Goal: Information Seeking & Learning: Learn about a topic

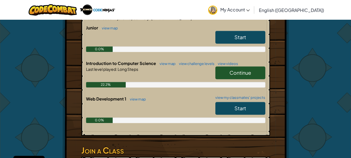
scroll to position [126, 0]
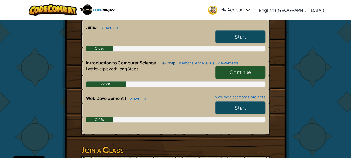
click at [170, 62] on link "view map" at bounding box center [166, 63] width 19 height 4
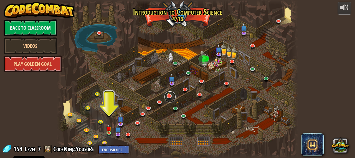
click at [172, 98] on link at bounding box center [170, 96] width 11 height 11
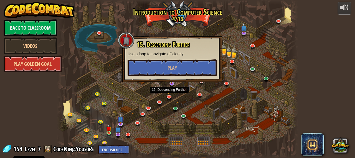
click at [198, 112] on div at bounding box center [178, 79] width 242 height 158
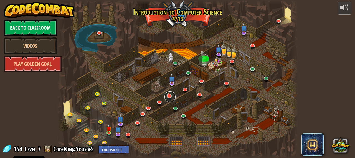
click at [173, 94] on link at bounding box center [170, 96] width 11 height 11
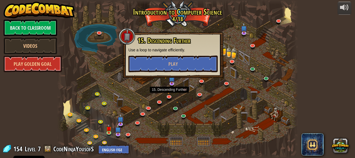
click at [105, 137] on div at bounding box center [178, 79] width 242 height 158
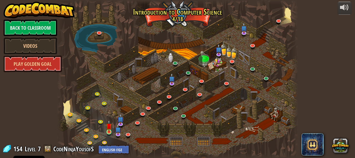
click at [111, 130] on img at bounding box center [108, 126] width 5 height 12
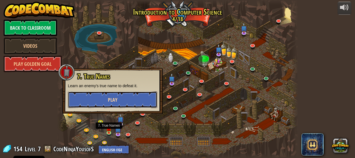
click at [108, 104] on button "Play" at bounding box center [112, 99] width 89 height 17
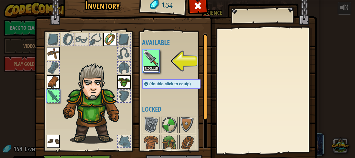
click at [145, 67] on button "Equip" at bounding box center [151, 69] width 16 height 6
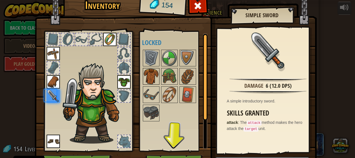
click at [148, 69] on img at bounding box center [151, 77] width 16 height 16
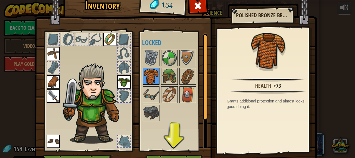
scroll to position [33, 0]
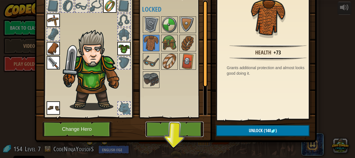
click at [181, 128] on button "Play" at bounding box center [175, 129] width 58 height 15
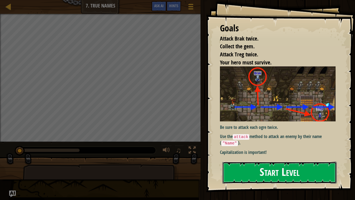
click at [304, 158] on button "Start Level" at bounding box center [280, 173] width 114 height 22
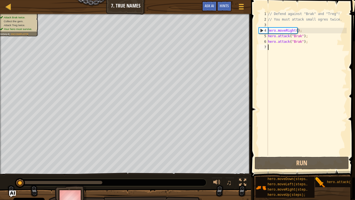
click at [328, 20] on div "// Defend against "Brak" and "Treg"! // You must attack small ogres twice. hero…" at bounding box center [307, 88] width 80 height 155
type textarea "// You must attack small ogres twice."
click at [329, 54] on div "// Defend against "Brak" and "Treg"! // You must attack small ogres twice. hero…" at bounding box center [307, 88] width 80 height 155
click at [342, 158] on span "hero.attack(target);" at bounding box center [347, 182] width 40 height 4
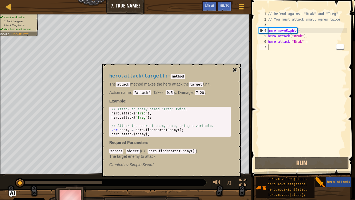
click at [235, 70] on button "×" at bounding box center [235, 70] width 4 height 8
